Goal: Transaction & Acquisition: Purchase product/service

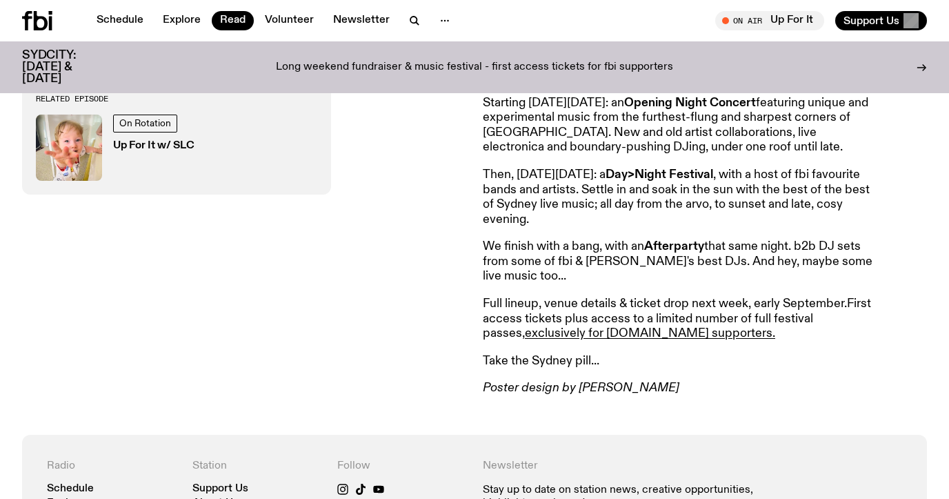
scroll to position [653, 0]
click at [540, 64] on p "Long weekend fundraiser & music festival - first access tickets for fbi support…" at bounding box center [474, 67] width 397 height 12
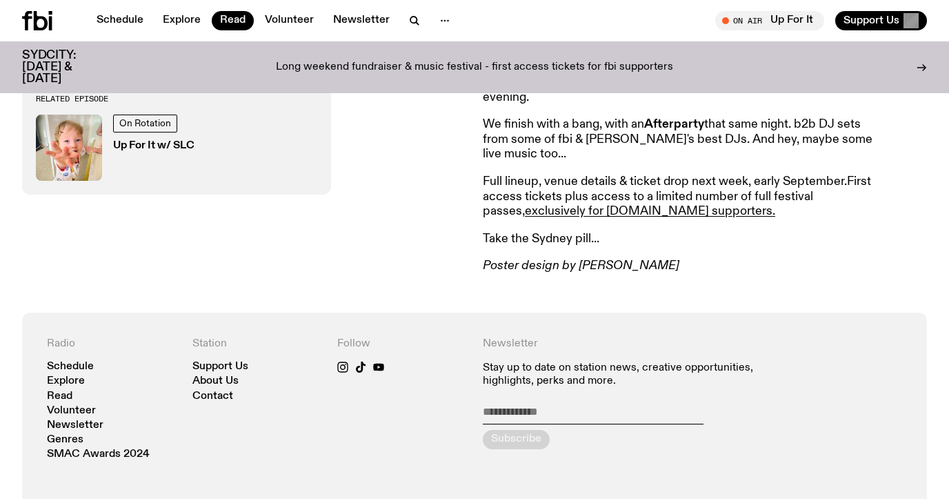
scroll to position [774, 0]
click at [573, 211] on link "exclusively for fbi.radio supporters." at bounding box center [650, 212] width 250 height 12
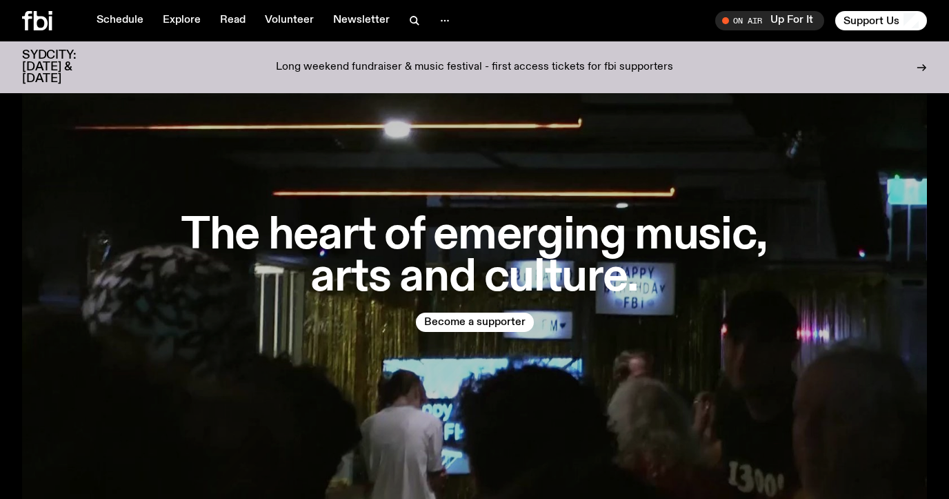
scroll to position [72, 0]
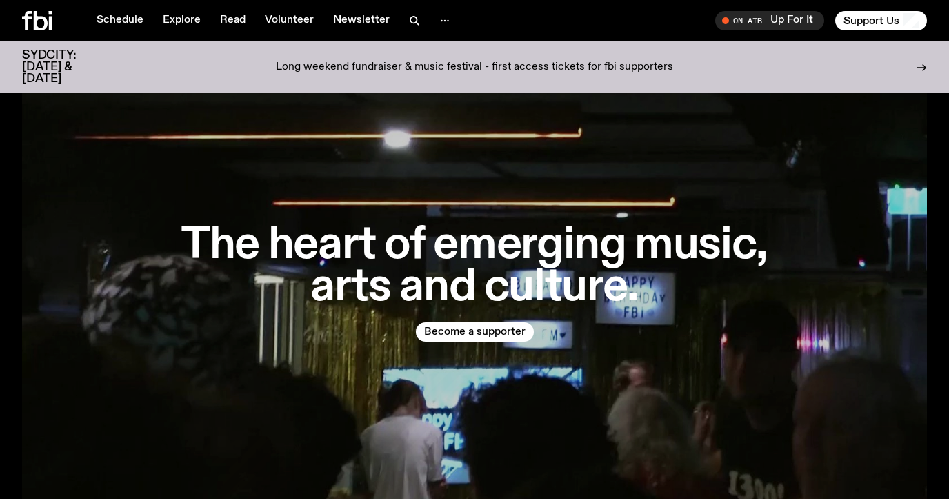
click at [441, 299] on h1 "The heart of emerging music, arts and culture." at bounding box center [475, 266] width 618 height 84
